Goal: Task Accomplishment & Management: Manage account settings

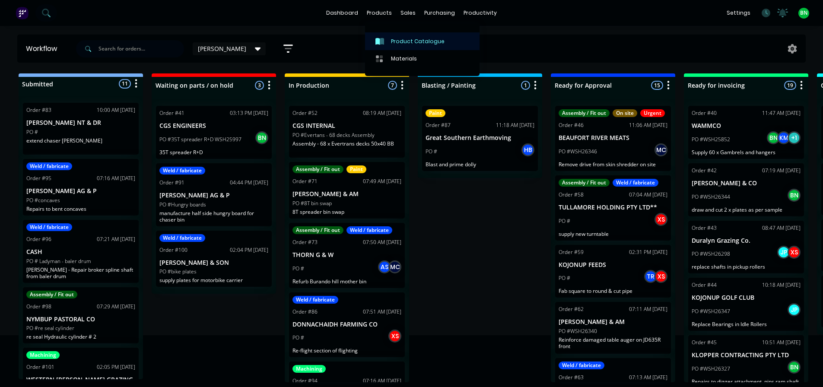
scroll to position [130, 0]
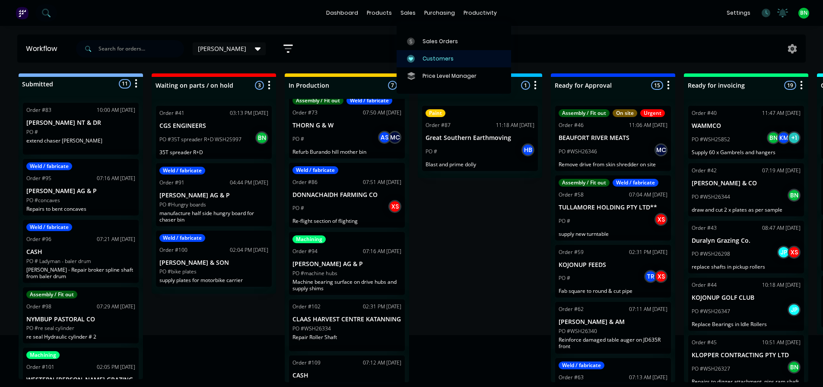
click at [424, 56] on div "Customers" at bounding box center [438, 59] width 31 height 8
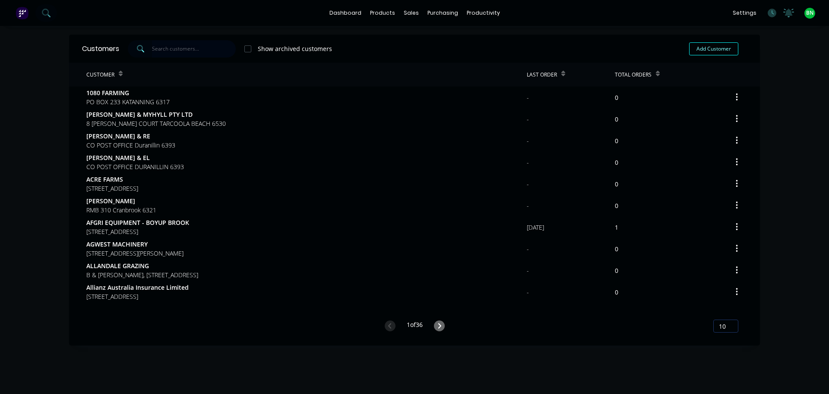
click at [175, 54] on input "text" at bounding box center [194, 48] width 84 height 17
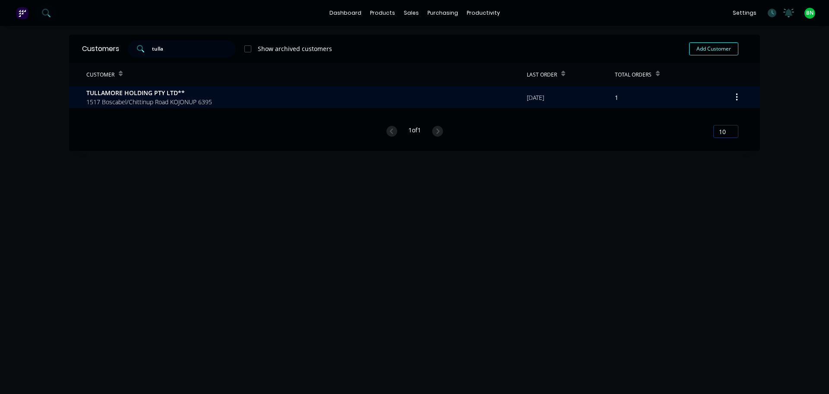
type input "tulla"
click at [173, 96] on span "TULLAMORE HOLDING PTY LTD**" at bounding box center [149, 92] width 126 height 9
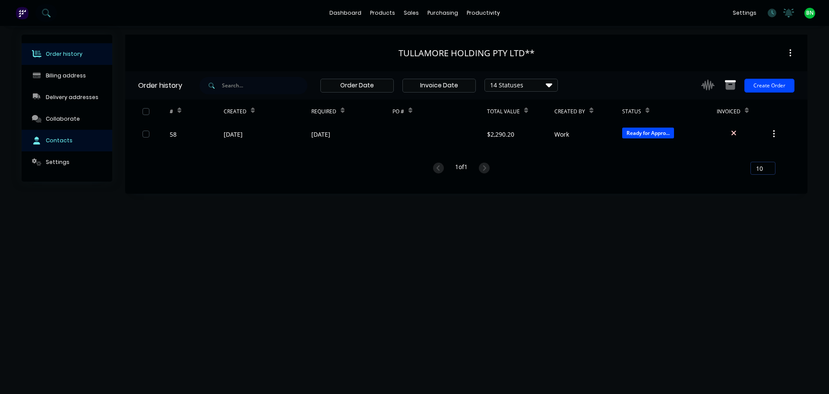
click at [48, 147] on button "Contacts" at bounding box center [67, 141] width 91 height 22
select select "AU"
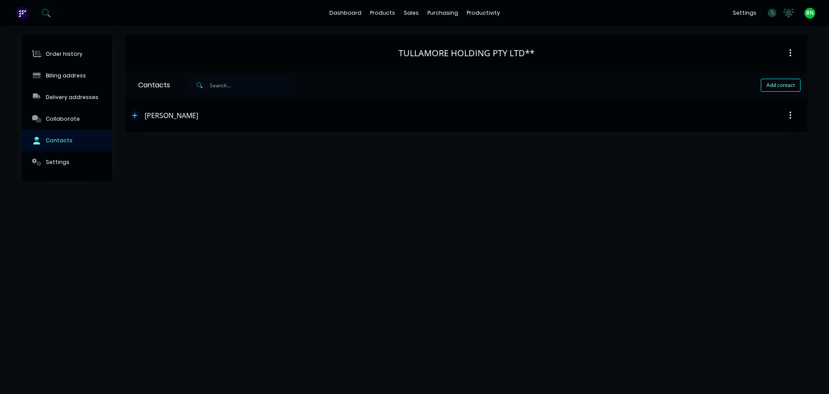
click at [136, 114] on icon "button" at bounding box center [134, 115] width 5 height 6
click at [416, 166] on div "Email address [EMAIL_ADDRESS][DOMAIN_NAME]" at bounding box center [466, 182] width 657 height 34
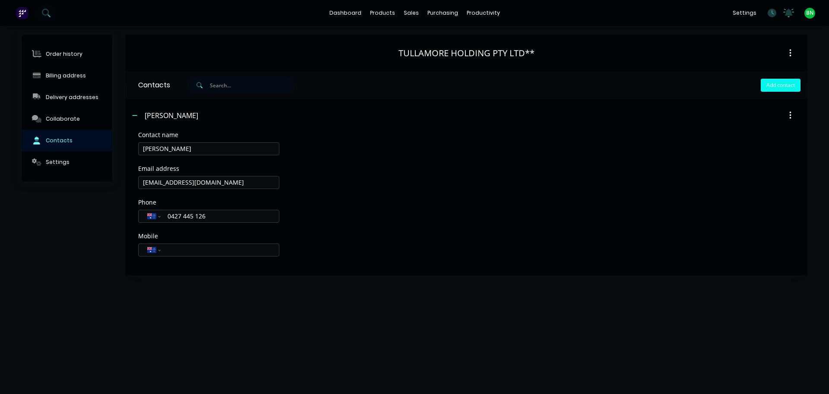
click at [770, 81] on button "Add contact" at bounding box center [781, 85] width 40 height 13
select select "AU"
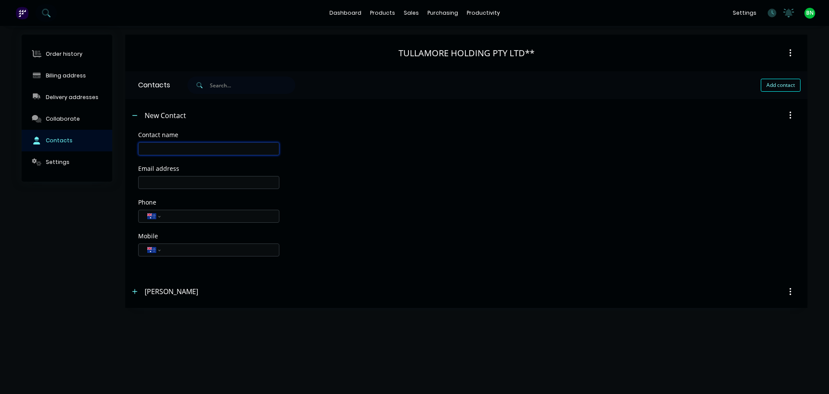
click at [197, 147] on input "text" at bounding box center [208, 148] width 141 height 13
click at [162, 85] on div "Contacts" at bounding box center [147, 85] width 45 height 28
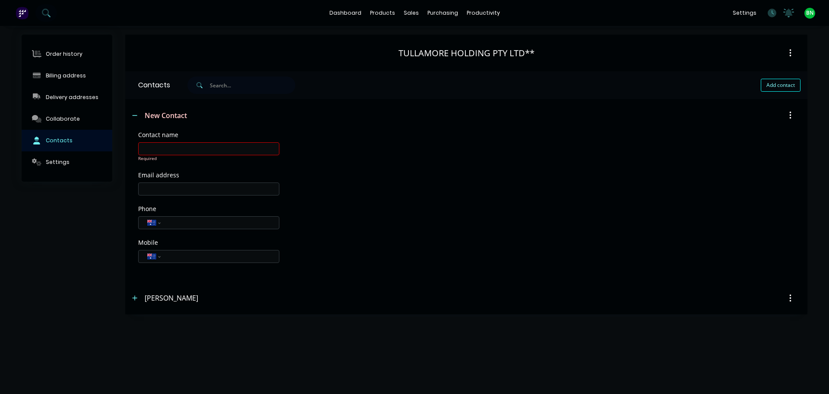
click at [299, 109] on div "New Contact" at bounding box center [384, 116] width 509 height 16
click at [202, 153] on input "text" at bounding box center [208, 148] width 141 height 13
type input "[PERSON_NAME]"
select select "AU"
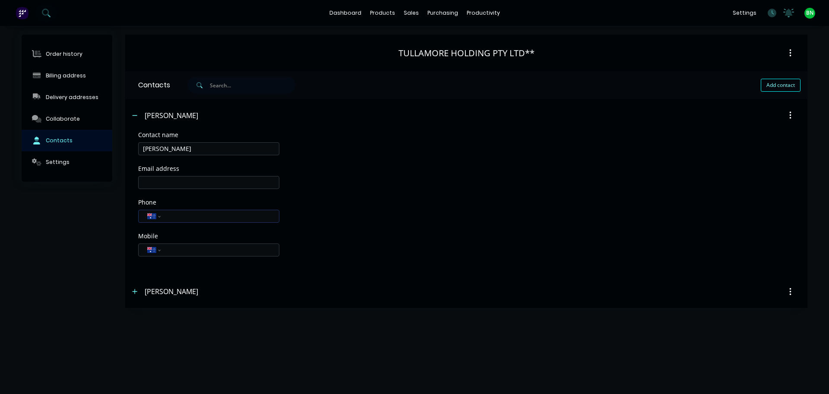
click at [183, 213] on input "tel" at bounding box center [219, 216] width 104 height 10
click at [424, 189] on div "Email address" at bounding box center [466, 182] width 657 height 34
click at [584, 199] on div "Phone International [GEOGRAPHIC_DATA] [GEOGRAPHIC_DATA] [GEOGRAPHIC_DATA] [GEOG…" at bounding box center [466, 219] width 657 height 40
click at [394, 217] on div "Phone International [GEOGRAPHIC_DATA] [GEOGRAPHIC_DATA] [GEOGRAPHIC_DATA] [GEOG…" at bounding box center [466, 219] width 657 height 40
click at [167, 218] on input "98328040" at bounding box center [219, 216] width 104 height 10
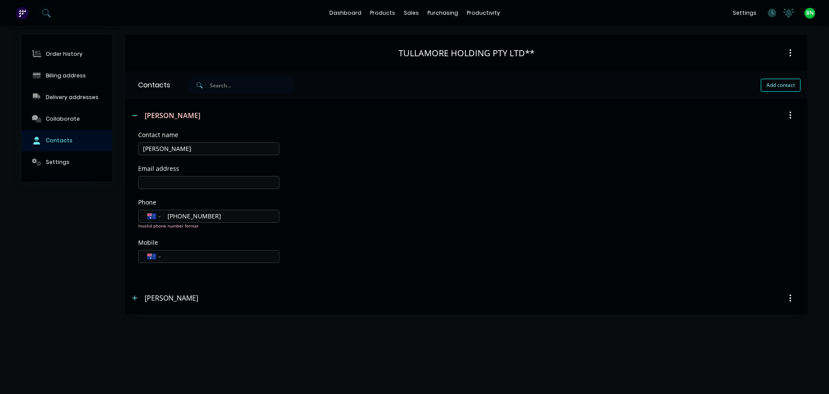
type input "[PHONE_NUMBER]"
click at [477, 215] on div "Phone International [GEOGRAPHIC_DATA] [GEOGRAPHIC_DATA] [GEOGRAPHIC_DATA] [GEOG…" at bounding box center [466, 219] width 657 height 40
click at [137, 291] on icon "button" at bounding box center [134, 291] width 5 height 6
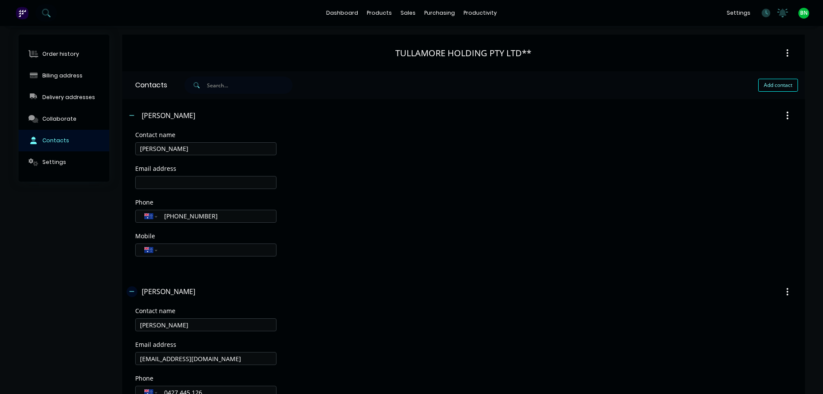
click at [137, 291] on button "button" at bounding box center [132, 291] width 11 height 11
click at [138, 114] on button "button" at bounding box center [135, 115] width 11 height 11
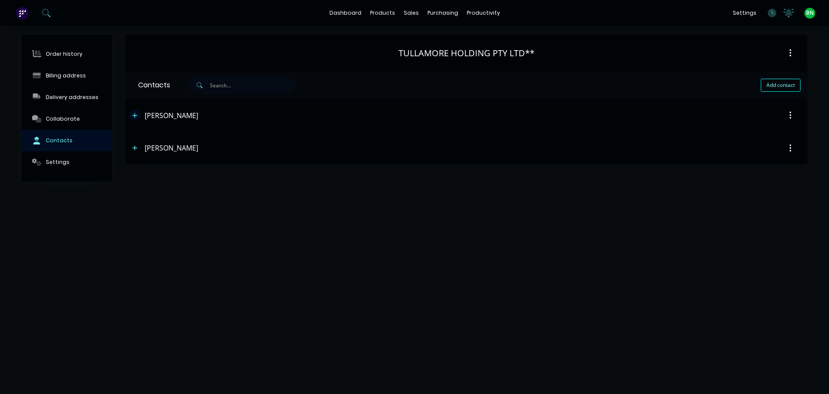
click at [138, 114] on button "button" at bounding box center [135, 115] width 11 height 11
click at [518, 212] on div "Phone International [GEOGRAPHIC_DATA] [GEOGRAPHIC_DATA] [GEOGRAPHIC_DATA] [GEOG…" at bounding box center [466, 216] width 657 height 34
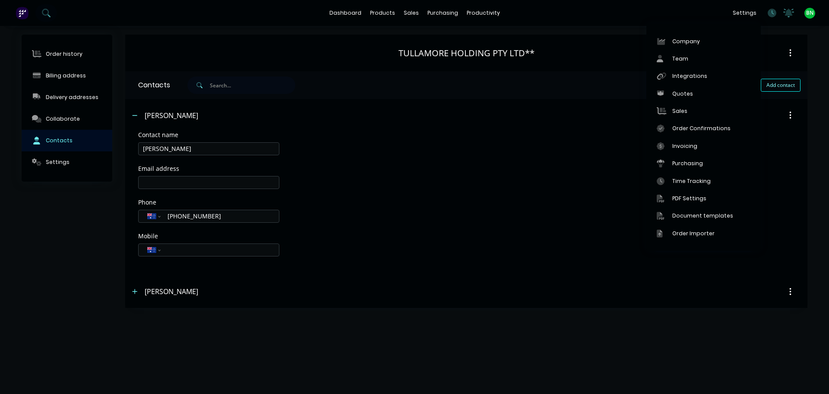
click at [470, 166] on div "Email address" at bounding box center [466, 182] width 657 height 34
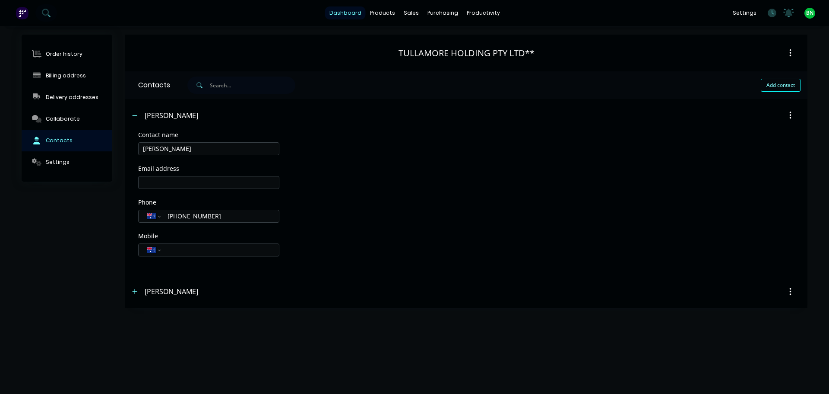
click at [354, 12] on link "dashboard" at bounding box center [345, 12] width 41 height 13
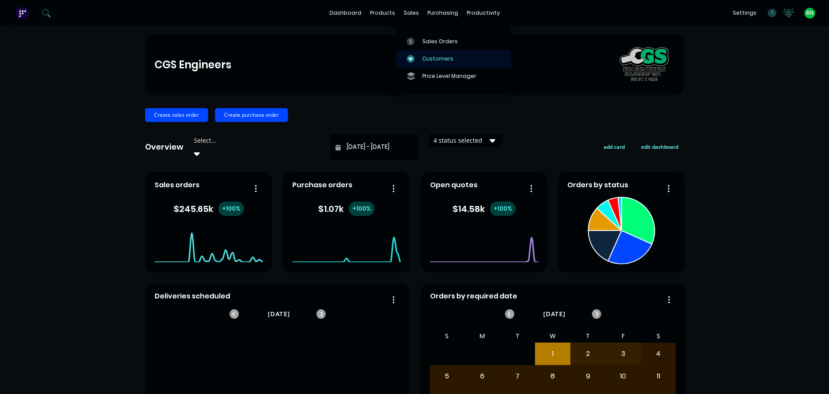
click at [426, 60] on div "Customers" at bounding box center [438, 59] width 31 height 8
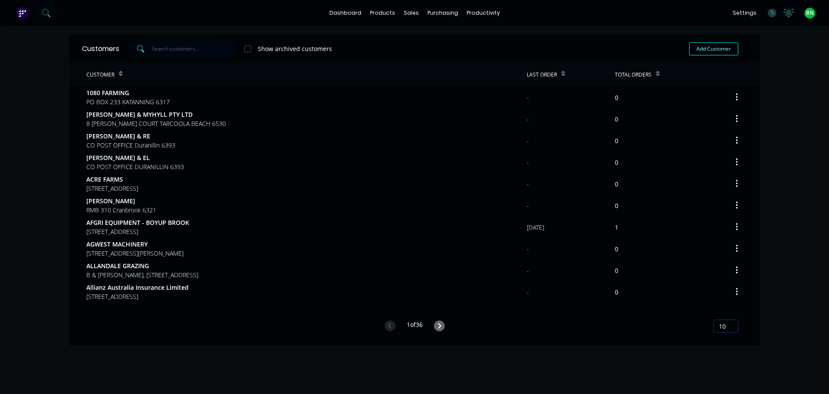
click at [170, 48] on input "text" at bounding box center [194, 48] width 84 height 17
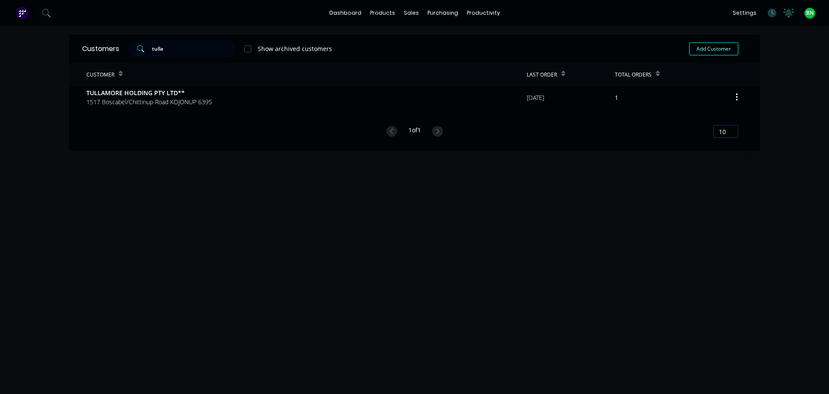
type input "tulla"
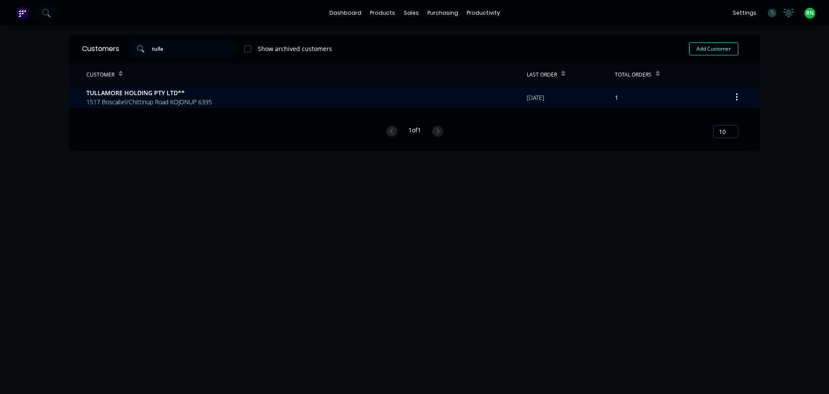
click at [153, 96] on span "TULLAMORE HOLDING PTY LTD**" at bounding box center [149, 92] width 126 height 9
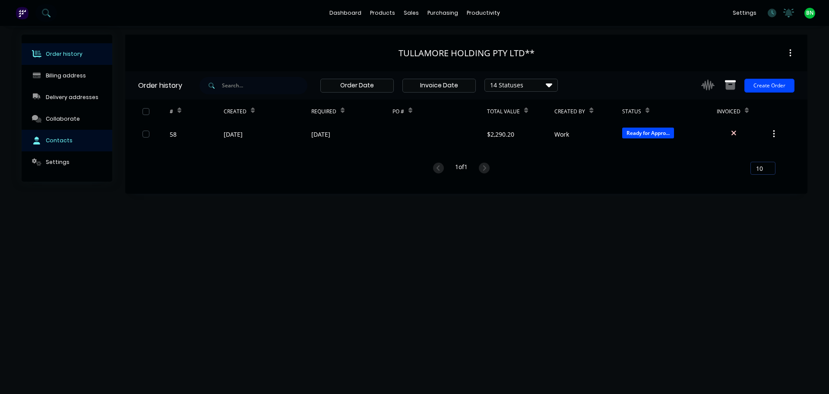
click at [64, 137] on div "Contacts" at bounding box center [59, 141] width 27 height 8
select select "AU"
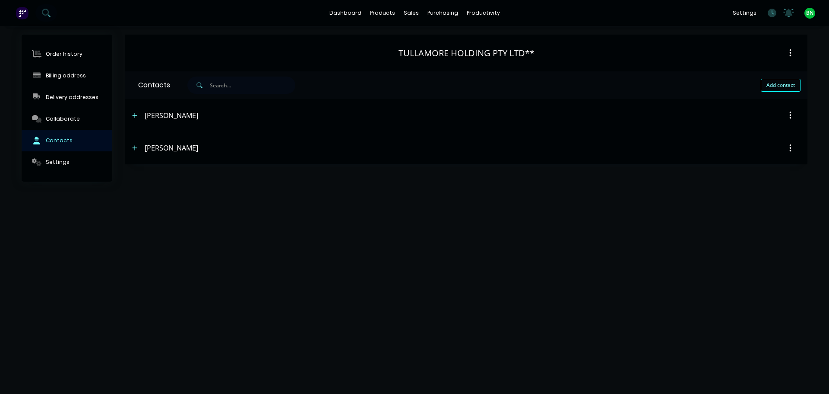
drag, startPoint x: 135, startPoint y: 116, endPoint x: 149, endPoint y: 130, distance: 20.2
click at [135, 116] on icon "button" at bounding box center [135, 115] width 5 height 5
click at [176, 246] on input "tel" at bounding box center [219, 250] width 104 height 10
type input "0428 328 040"
click at [372, 207] on div "Phone International [GEOGRAPHIC_DATA] [GEOGRAPHIC_DATA] [GEOGRAPHIC_DATA] [GEOG…" at bounding box center [466, 216] width 657 height 34
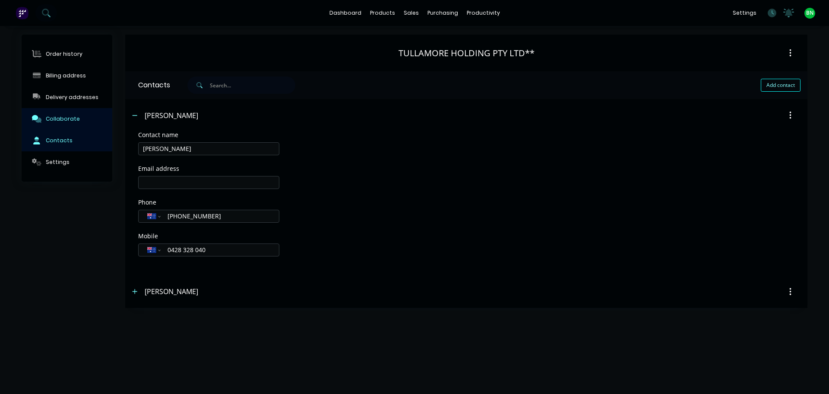
click at [64, 118] on div "Collaborate" at bounding box center [63, 119] width 34 height 8
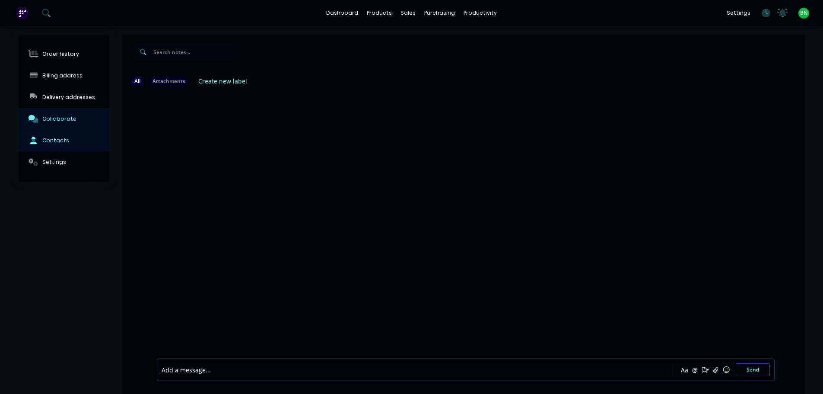
click at [58, 139] on div "Contacts" at bounding box center [55, 141] width 27 height 8
select select "AU"
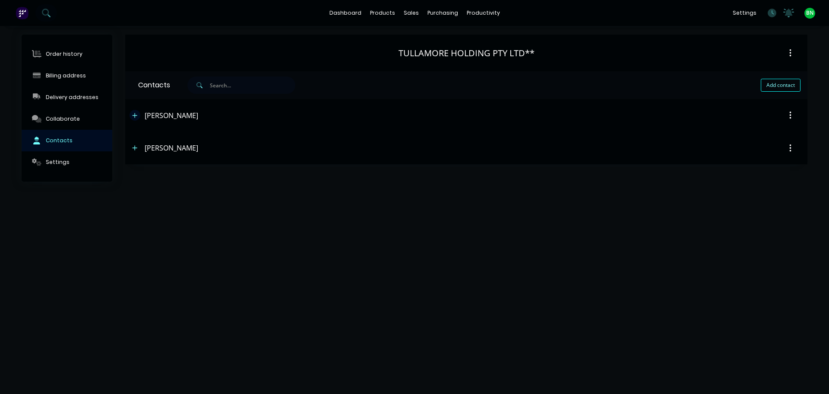
click at [135, 114] on icon "button" at bounding box center [135, 115] width 5 height 5
drag, startPoint x: 371, startPoint y: 232, endPoint x: 334, endPoint y: 213, distance: 41.3
click at [369, 229] on div "Phone International [GEOGRAPHIC_DATA] [GEOGRAPHIC_DATA] [GEOGRAPHIC_DATA] [GEOG…" at bounding box center [466, 216] width 657 height 34
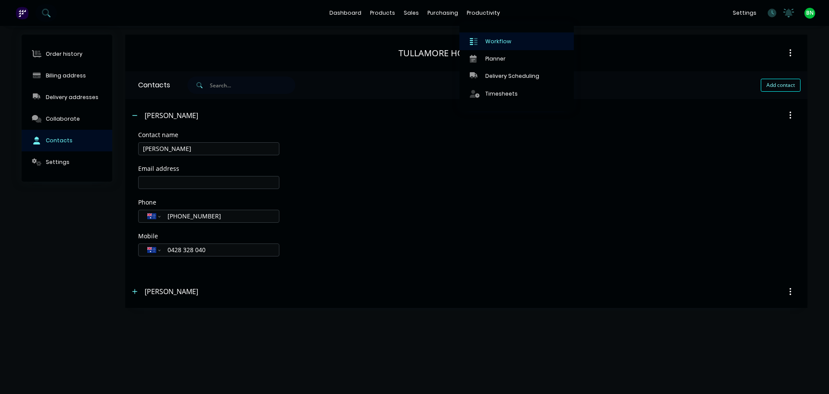
click at [483, 43] on link "Workflow" at bounding box center [517, 40] width 114 height 17
